Goal: Task Accomplishment & Management: Manage account settings

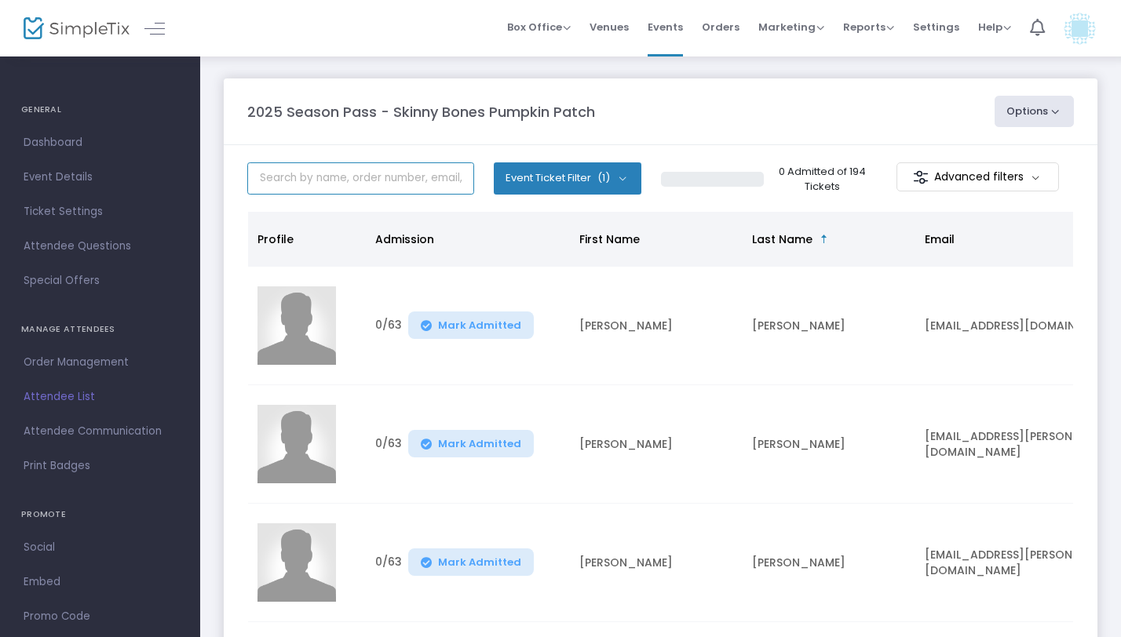
click at [366, 175] on input "text" at bounding box center [360, 179] width 227 height 32
paste input "S-5B4172D9-A"
type input "S-5B4172D9-A"
click at [356, 119] on m-panel-title "2025 Season Pass - Skinny Bones Pumpkin Patch" at bounding box center [421, 111] width 348 height 21
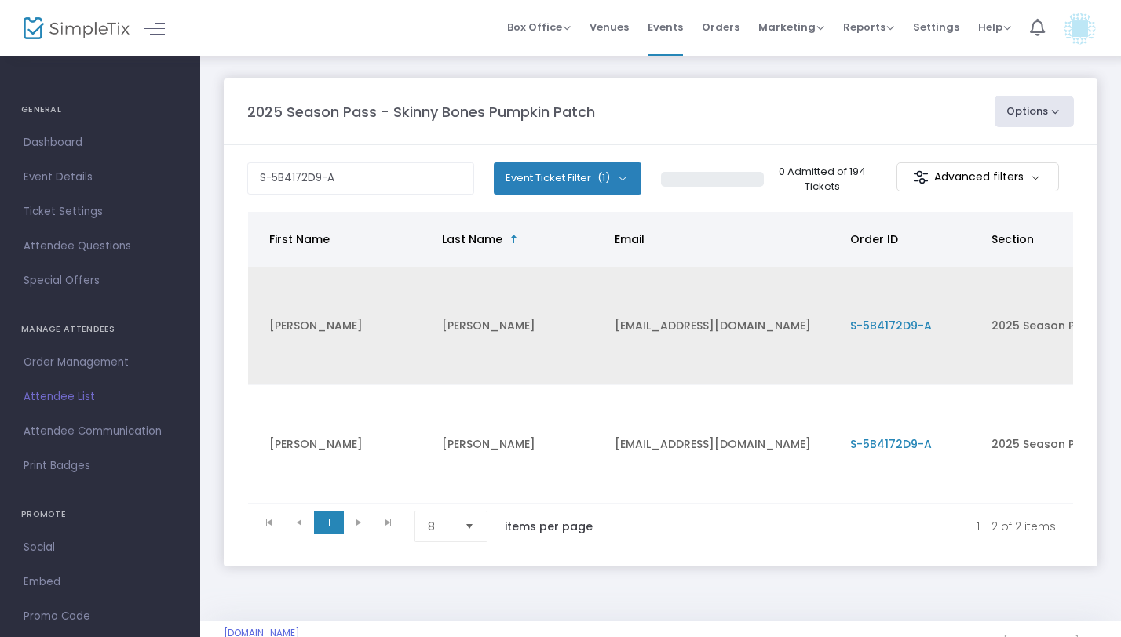
scroll to position [0, 392]
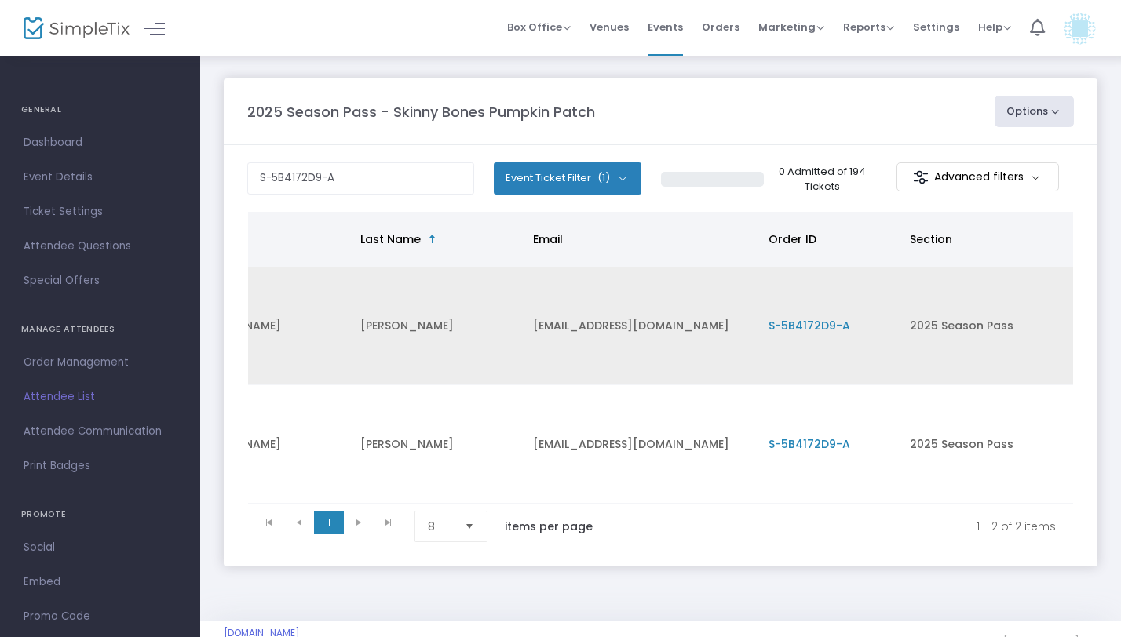
click at [820, 323] on span "S-5B4172D9-A" at bounding box center [810, 326] width 82 height 16
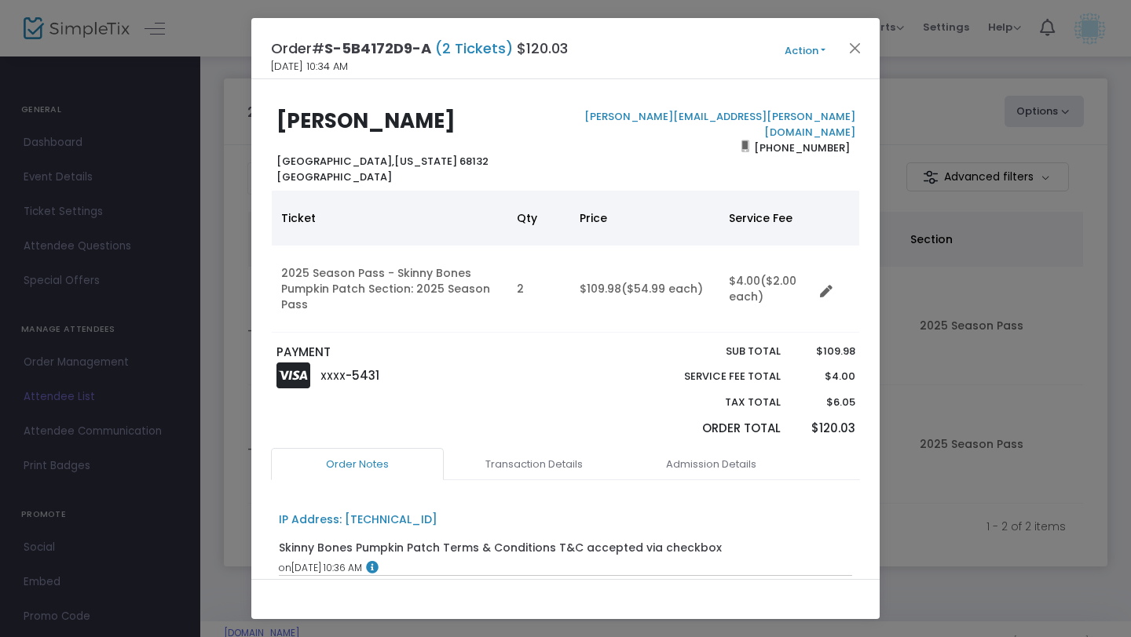
click at [802, 43] on button "Action" at bounding box center [805, 50] width 94 height 17
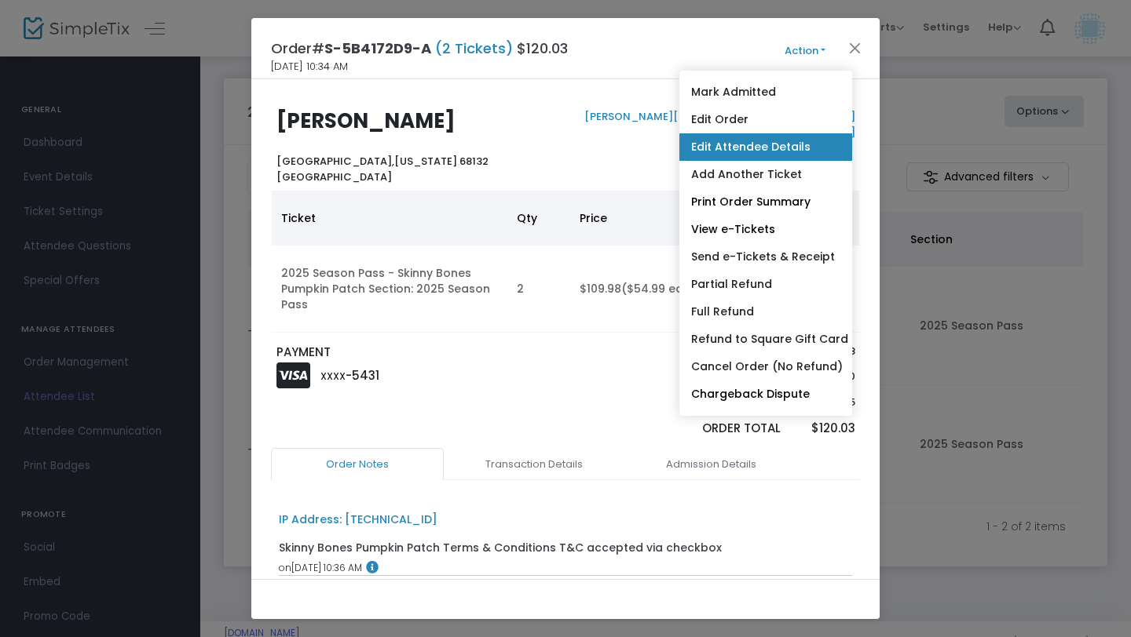
click at [743, 148] on link "Edit Attendee Details" at bounding box center [765, 146] width 173 height 27
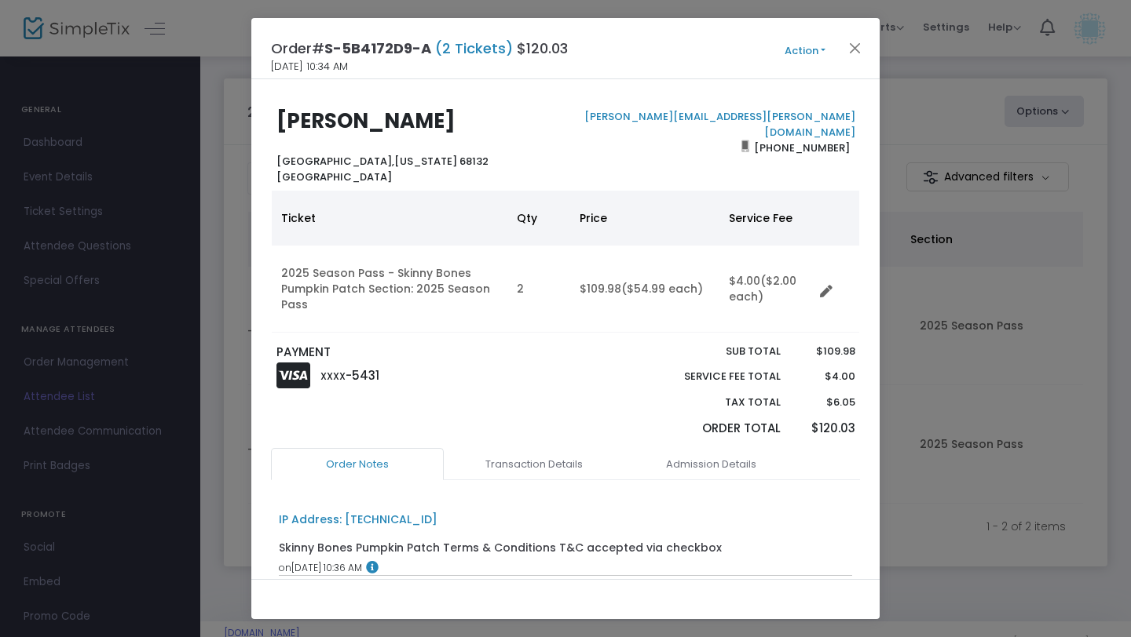
click at [812, 40] on span "Action Mark Admitted Edit Order Edit Attendee Details Add Another Ticket Print …" at bounding box center [834, 48] width 90 height 17
click at [809, 49] on button "Action" at bounding box center [805, 50] width 94 height 17
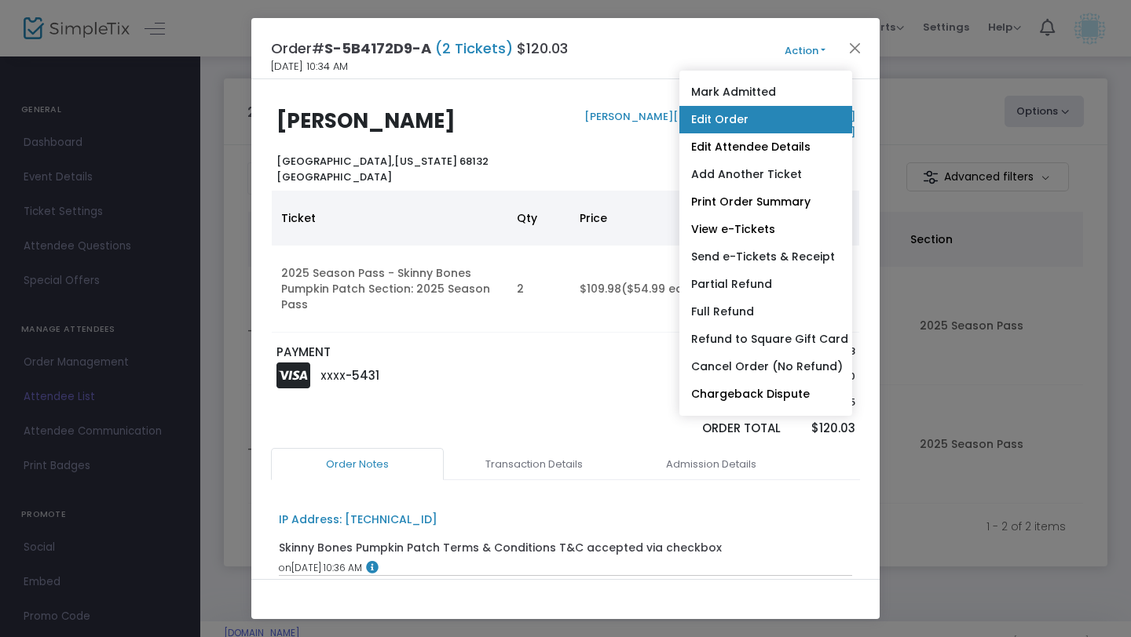
click at [751, 126] on link "Edit Order" at bounding box center [765, 119] width 173 height 27
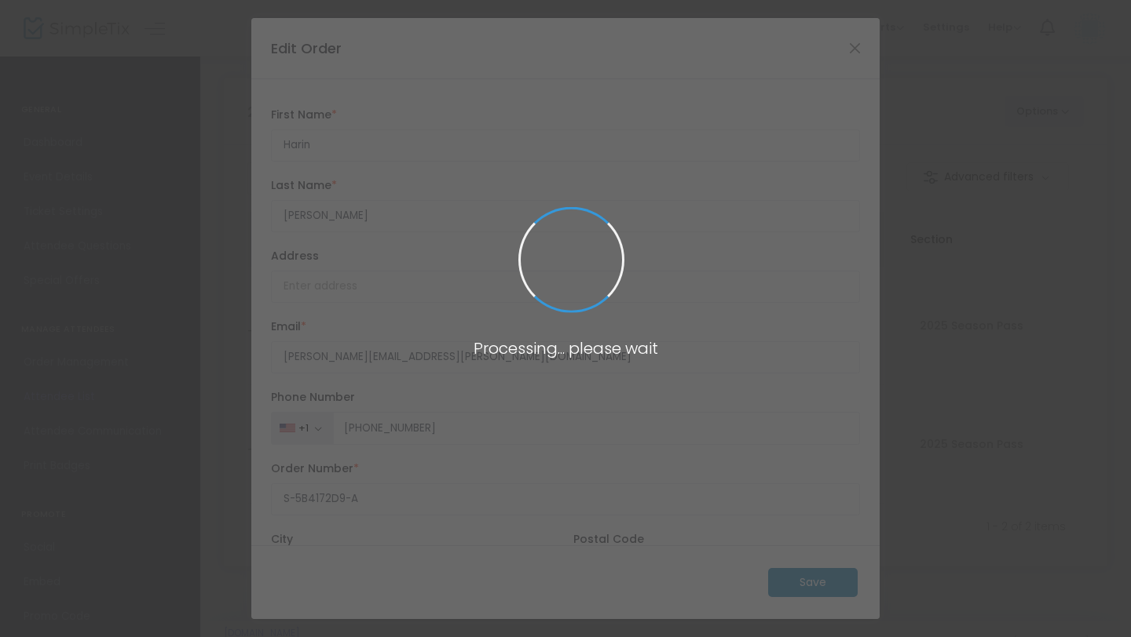
type input "Nebraska"
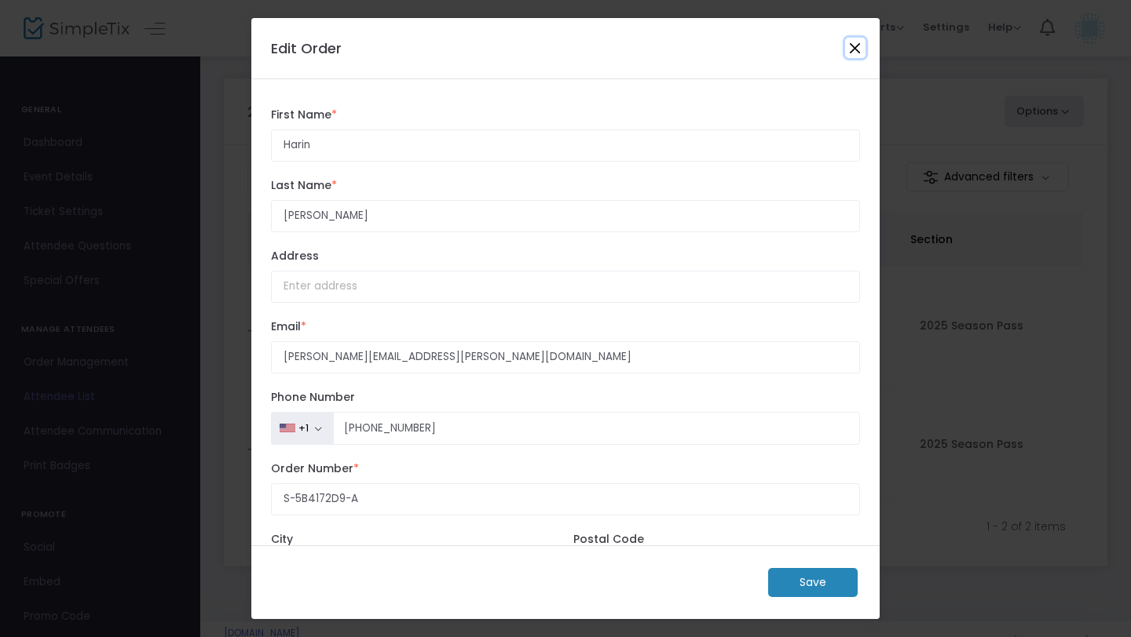
click at [854, 47] on button "Close" at bounding box center [855, 48] width 20 height 20
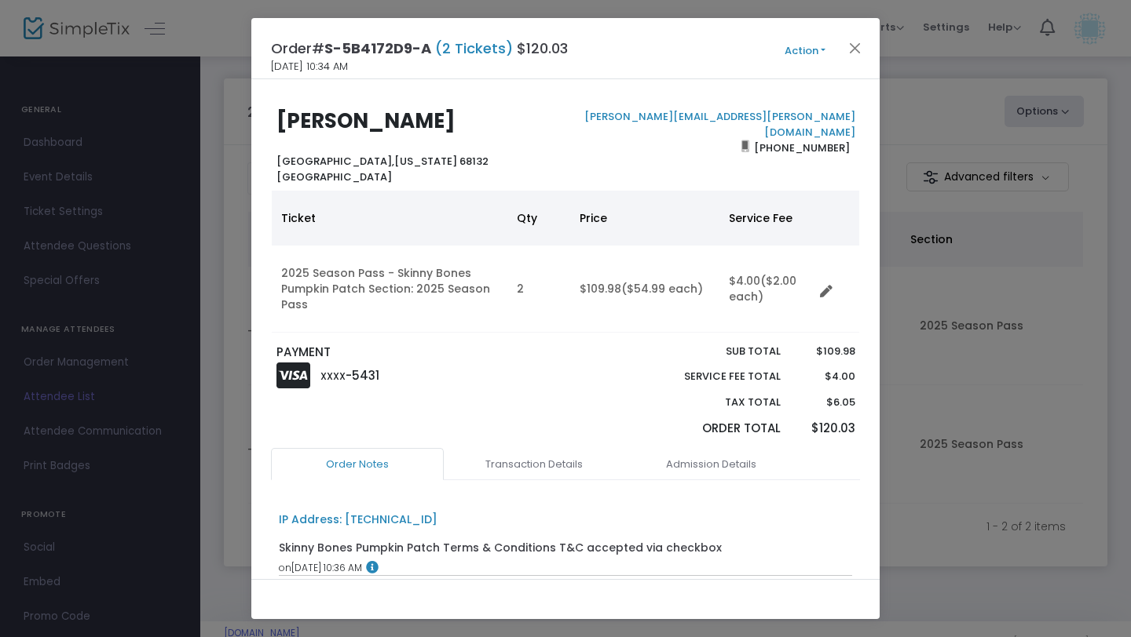
click at [798, 42] on button "Action" at bounding box center [805, 50] width 94 height 17
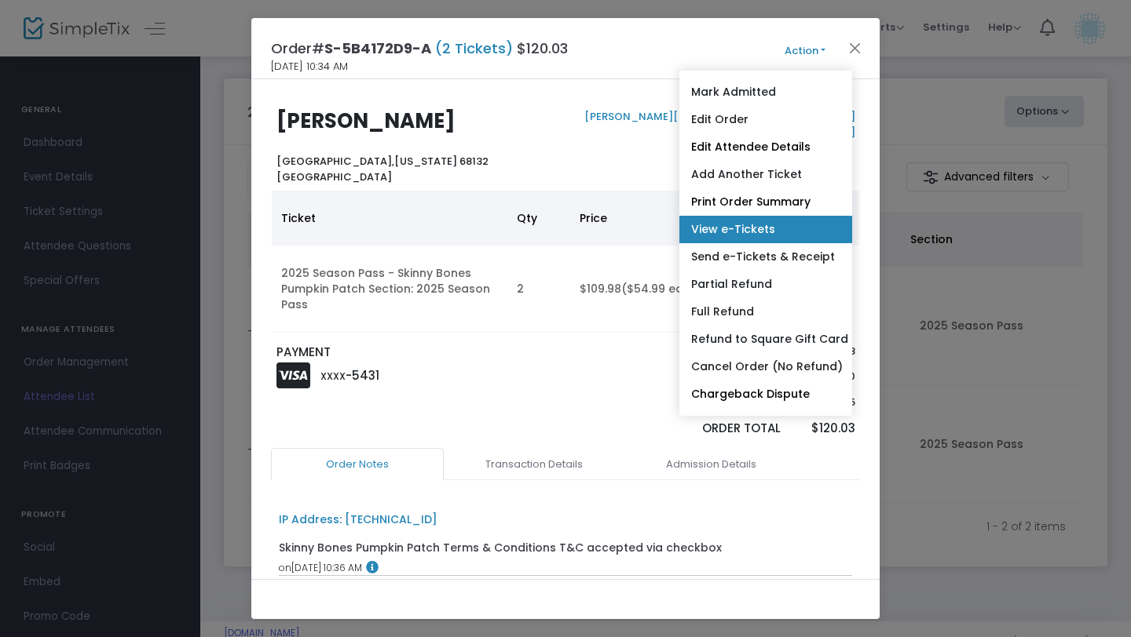
click at [774, 225] on link "View e-Tickets" at bounding box center [765, 229] width 173 height 27
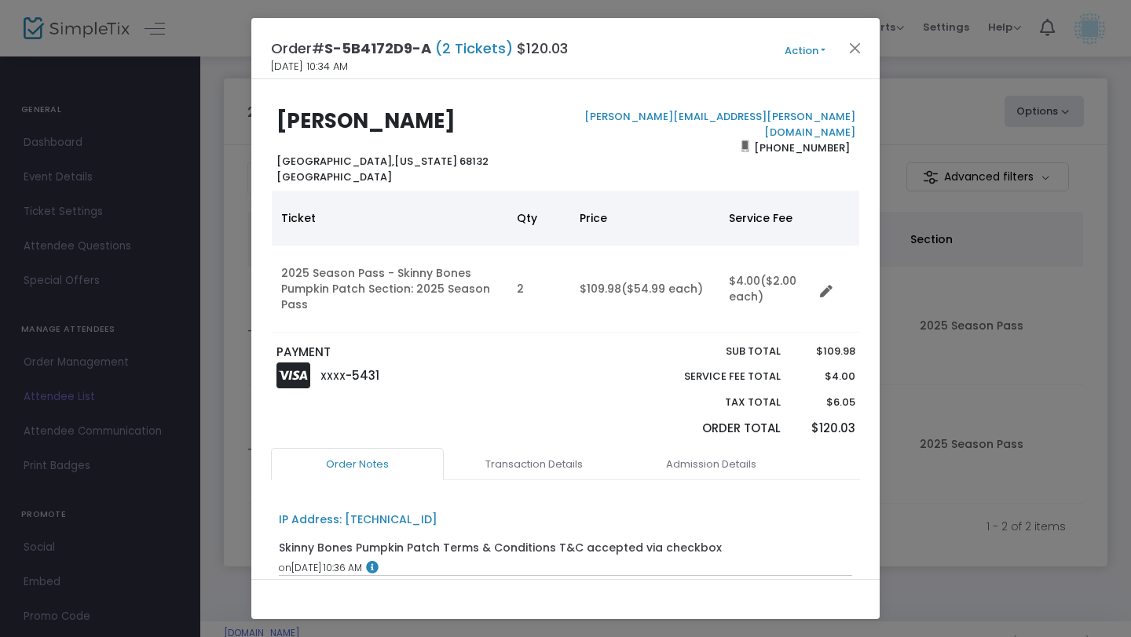
click at [792, 43] on button "Action" at bounding box center [805, 50] width 94 height 17
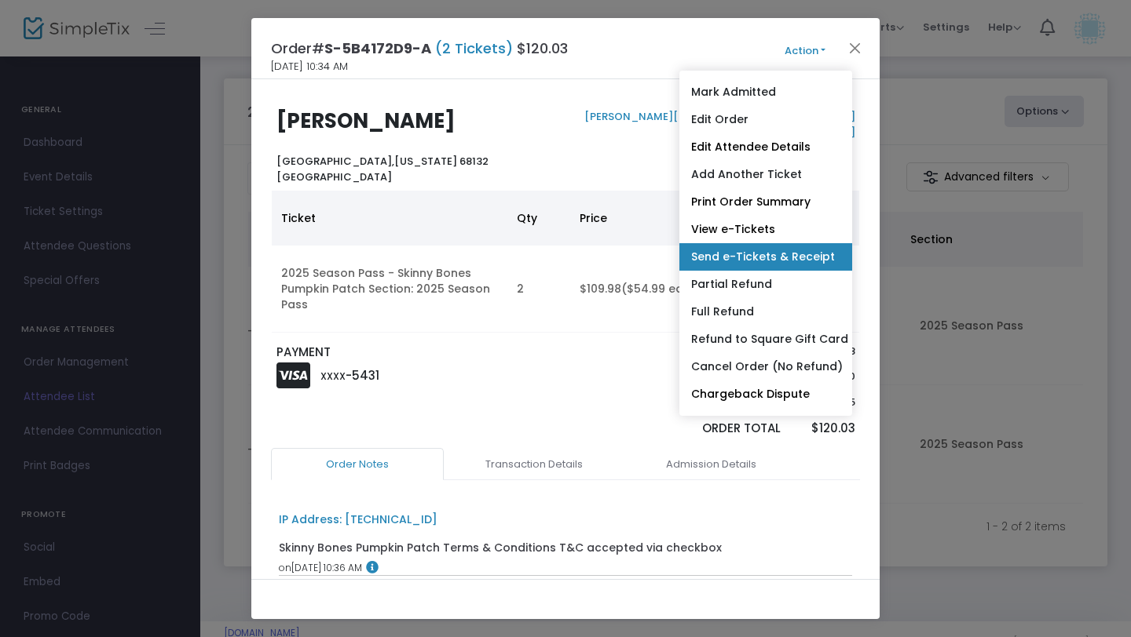
click at [783, 250] on link "Send e-Tickets & Receipt" at bounding box center [765, 256] width 173 height 27
type input "brittney.bylinski@yahoo.com"
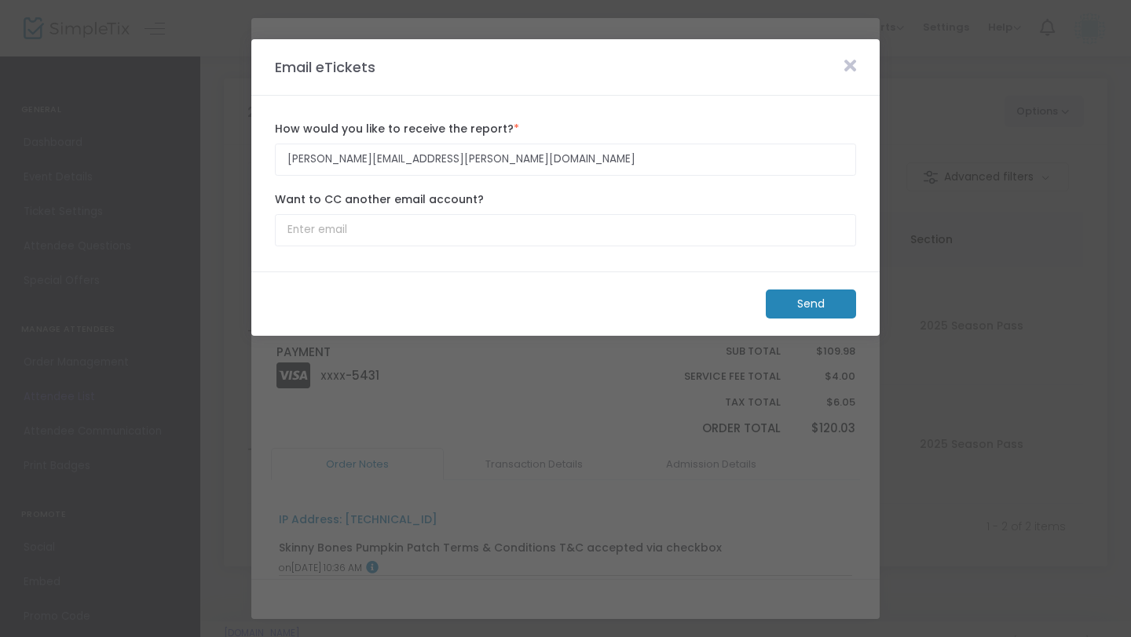
click at [802, 303] on m-button "Send" at bounding box center [810, 304] width 90 height 29
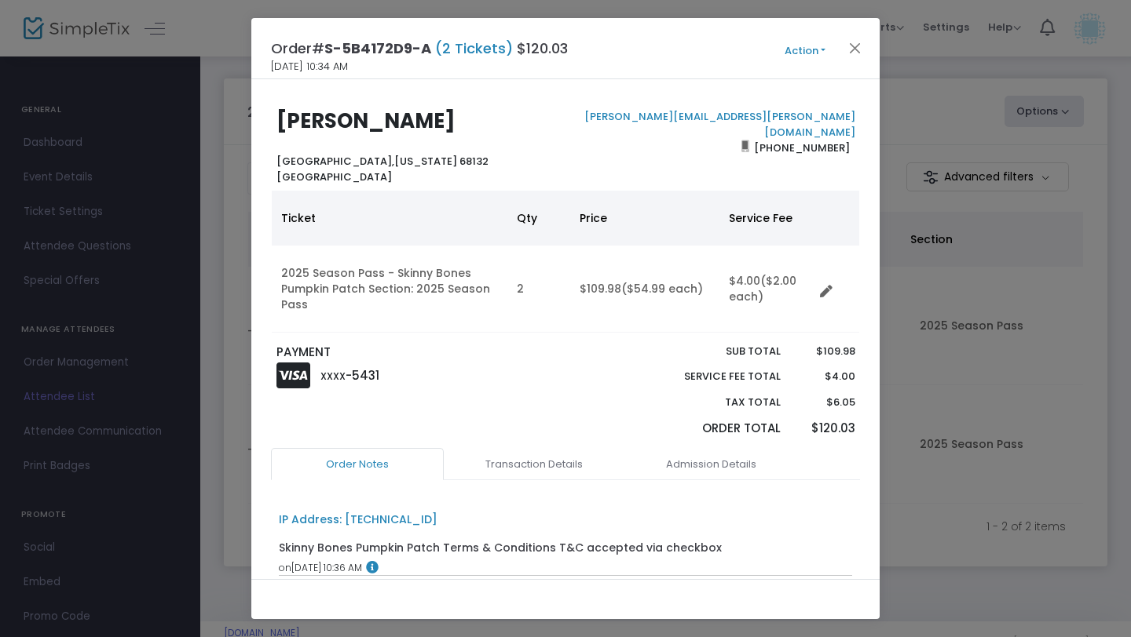
click at [966, 257] on ngb-modal-window "Order# S-5B4172D9-A (2 Tickets) $120.03 8/8/2025 10:34 AM Action Mark Admitted …" at bounding box center [565, 318] width 1131 height 637
click at [855, 49] on button "Close" at bounding box center [855, 48] width 20 height 20
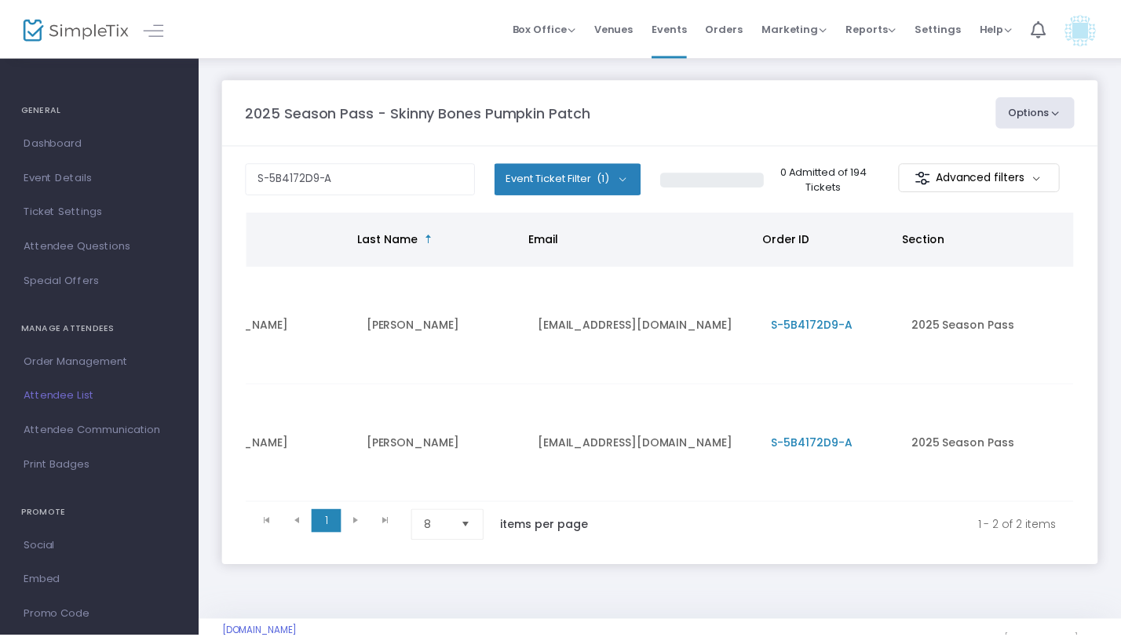
scroll to position [0, 382]
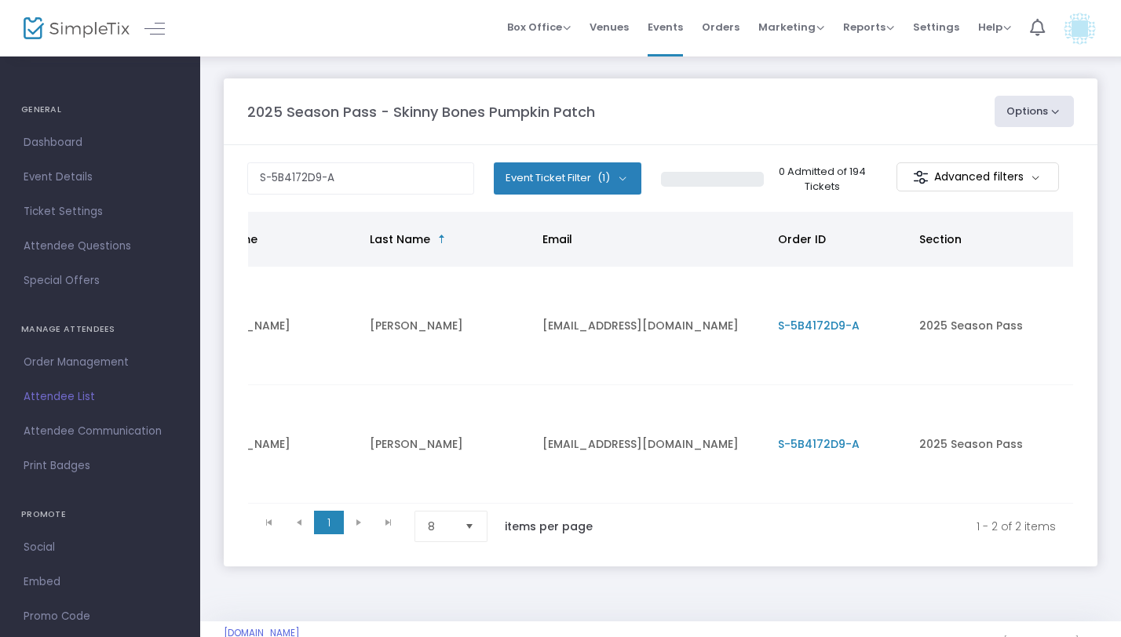
click at [648, 68] on div "2025 Season Pass - Skinny Bones Pumpkin Patch Options View Admission Data Expor…" at bounding box center [660, 338] width 921 height 567
click at [482, 114] on m-panel-title "2025 Season Pass - Skinny Bones Pumpkin Patch" at bounding box center [421, 111] width 348 height 21
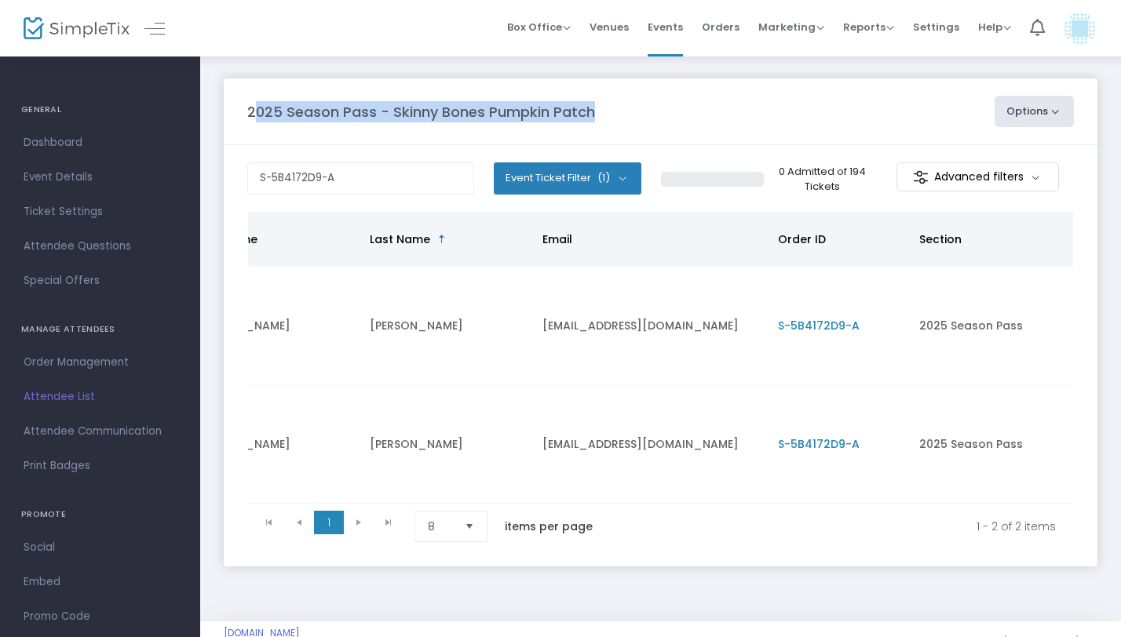
click at [482, 114] on m-panel-title "2025 Season Pass - Skinny Bones Pumpkin Patch" at bounding box center [421, 111] width 348 height 21
click at [485, 113] on m-panel-title "2025 Season Pass - Skinny Bones Pumpkin Patch" at bounding box center [421, 111] width 348 height 21
